Goal: Book appointment/travel/reservation

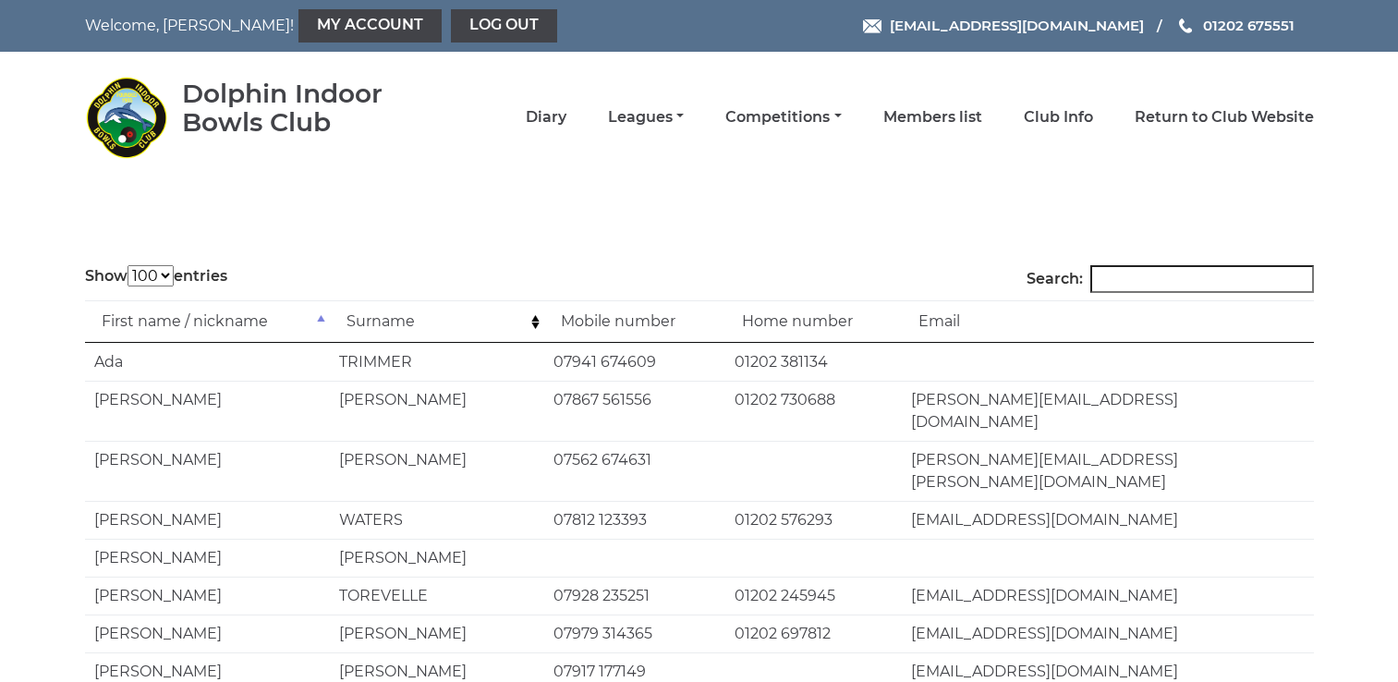
select select "100"
click at [544, 128] on li "Diary" at bounding box center [525, 117] width 82 height 39
click at [545, 120] on link "Diary" at bounding box center [546, 119] width 41 height 20
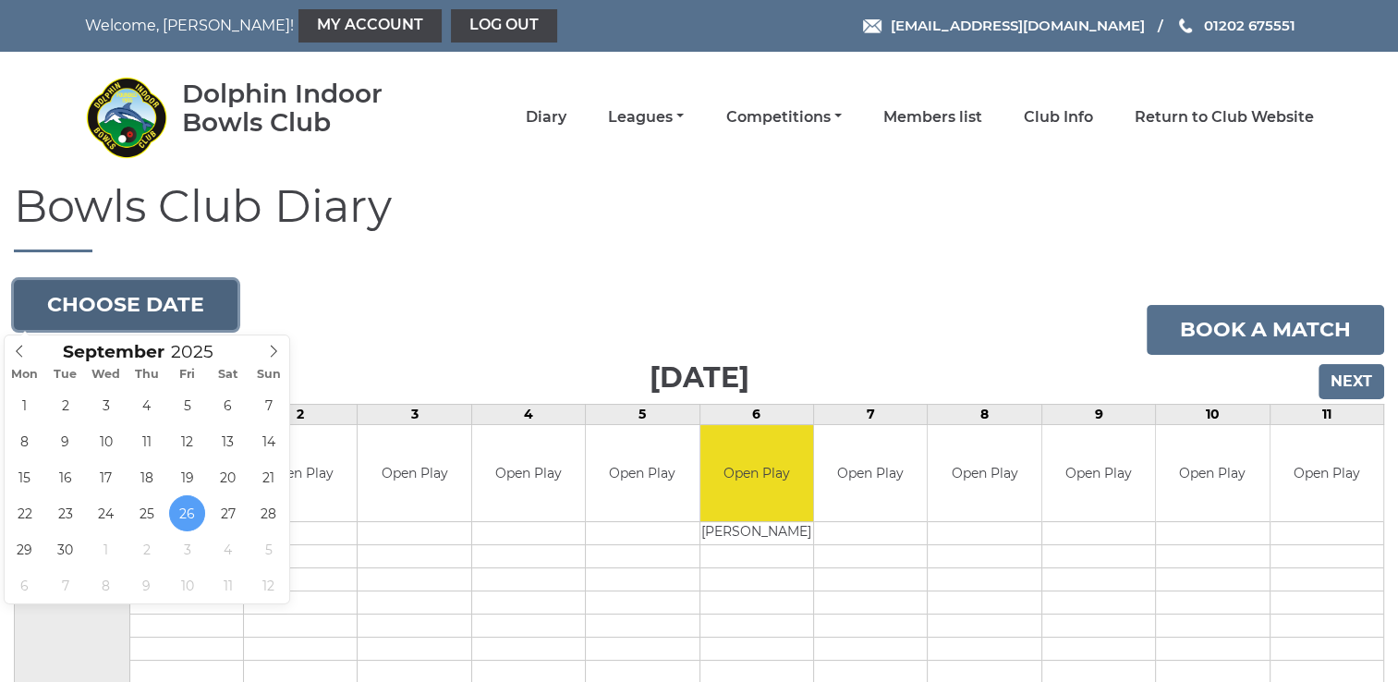
click at [151, 315] on button "Choose date" at bounding box center [126, 305] width 224 height 50
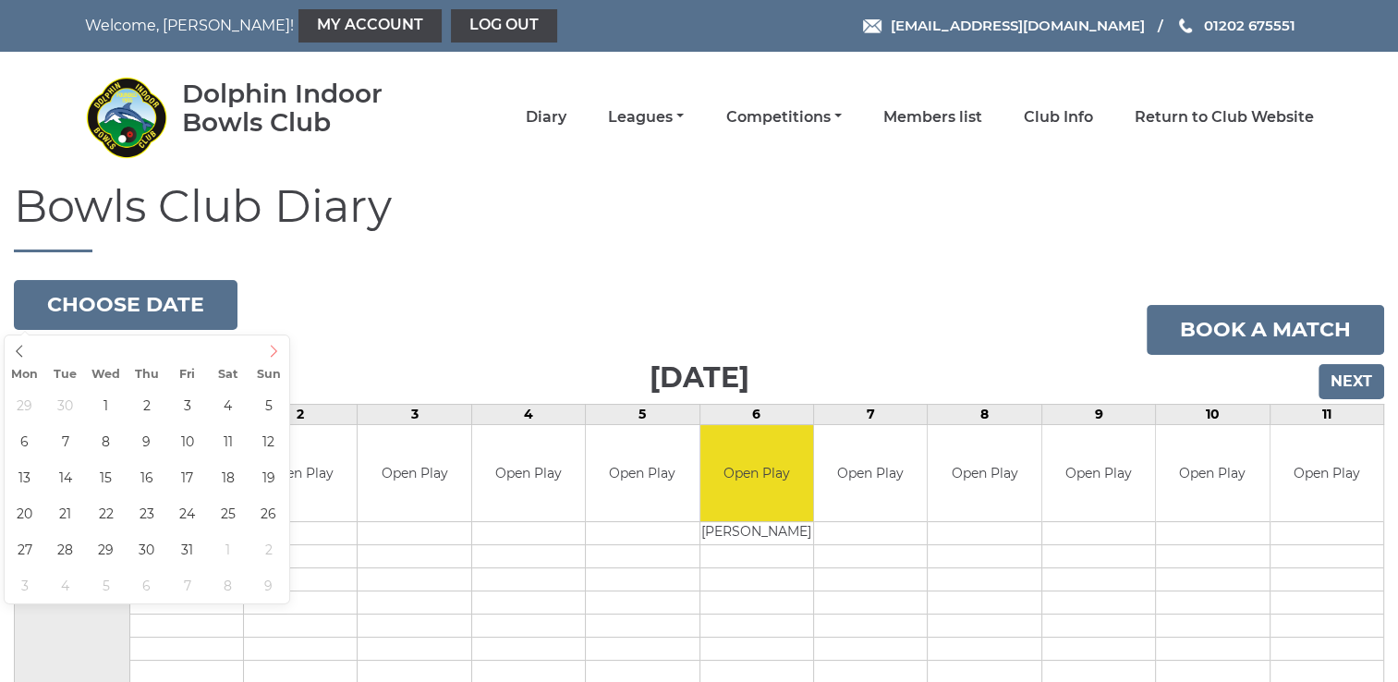
click at [276, 359] on span at bounding box center [274, 348] width 30 height 26
type input "[DATE]"
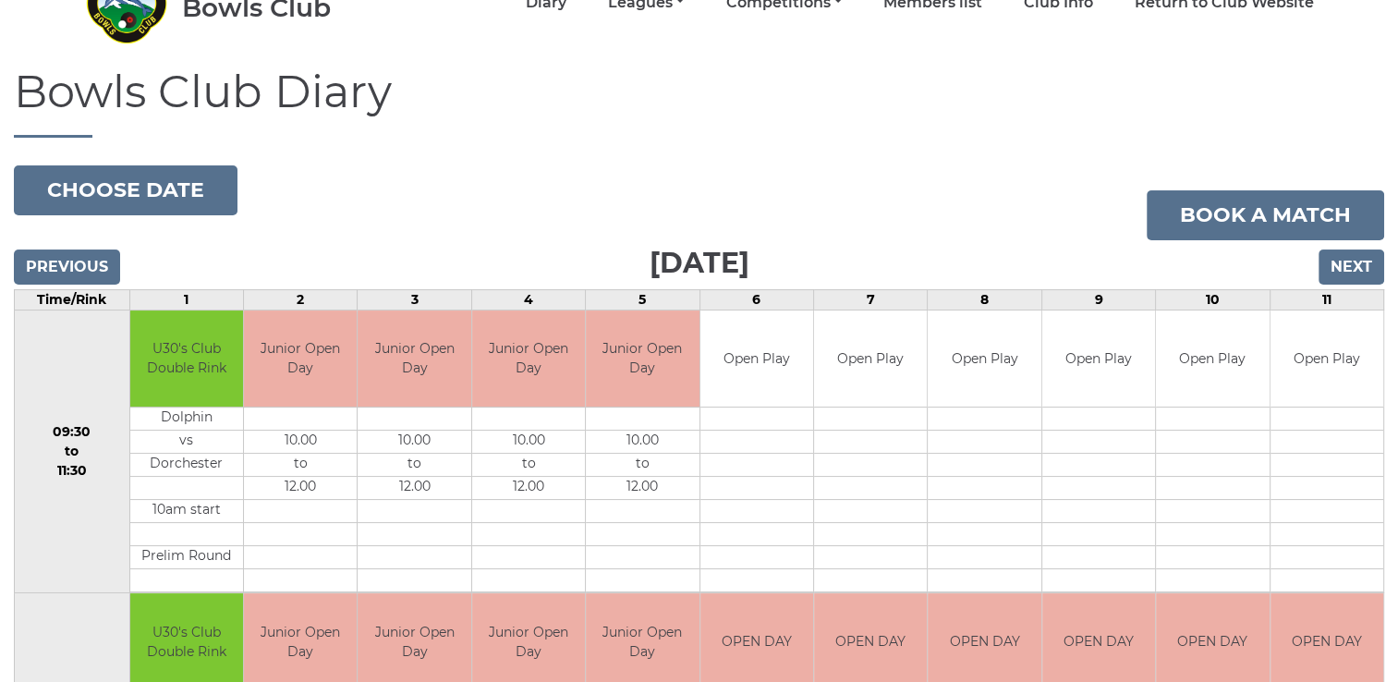
scroll to position [185, 0]
